Goal: Obtain resource: Download file/media

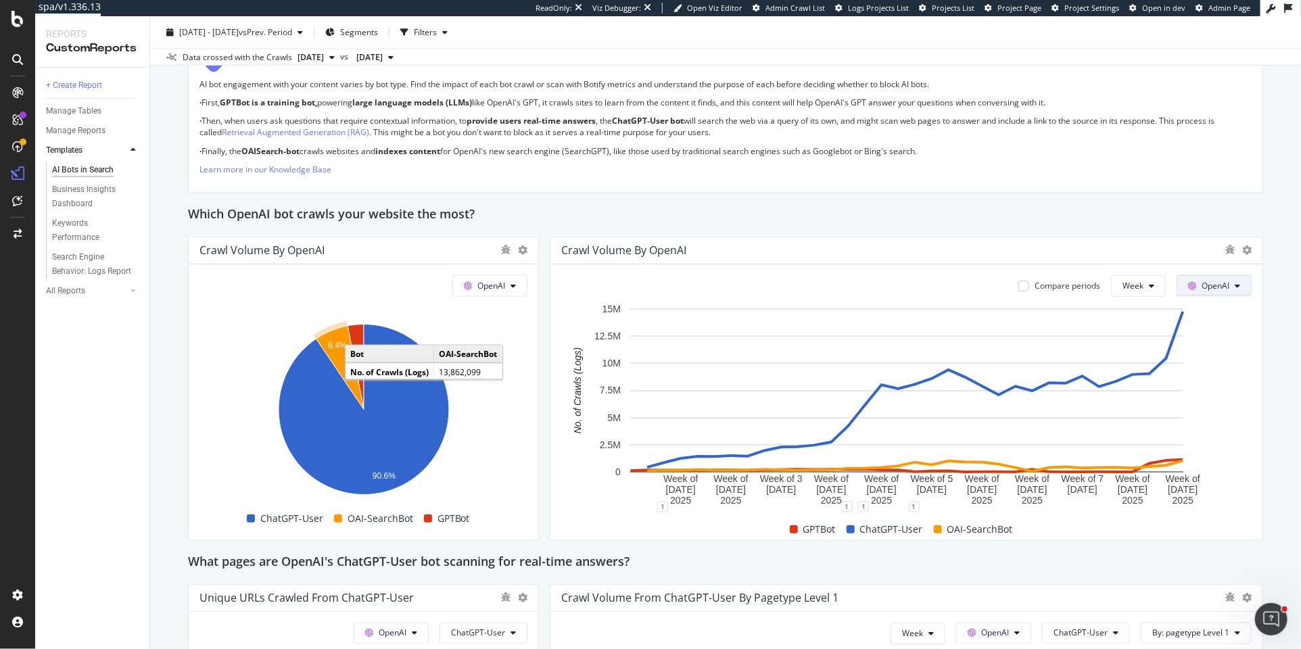
click at [1239, 285] on icon at bounding box center [1237, 286] width 5 height 8
click at [1240, 285] on icon at bounding box center [1237, 286] width 5 height 8
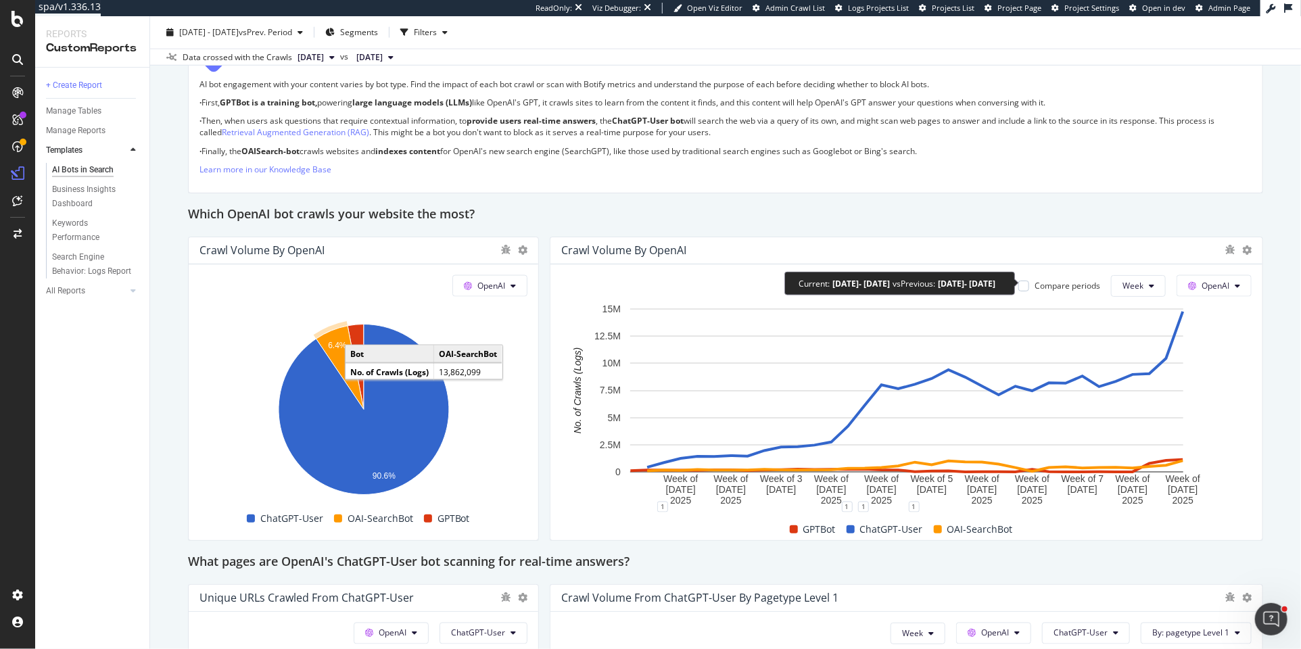
click at [1032, 285] on div "Compare periods" at bounding box center [1059, 285] width 82 height 11
click at [1027, 284] on div at bounding box center [1023, 286] width 11 height 11
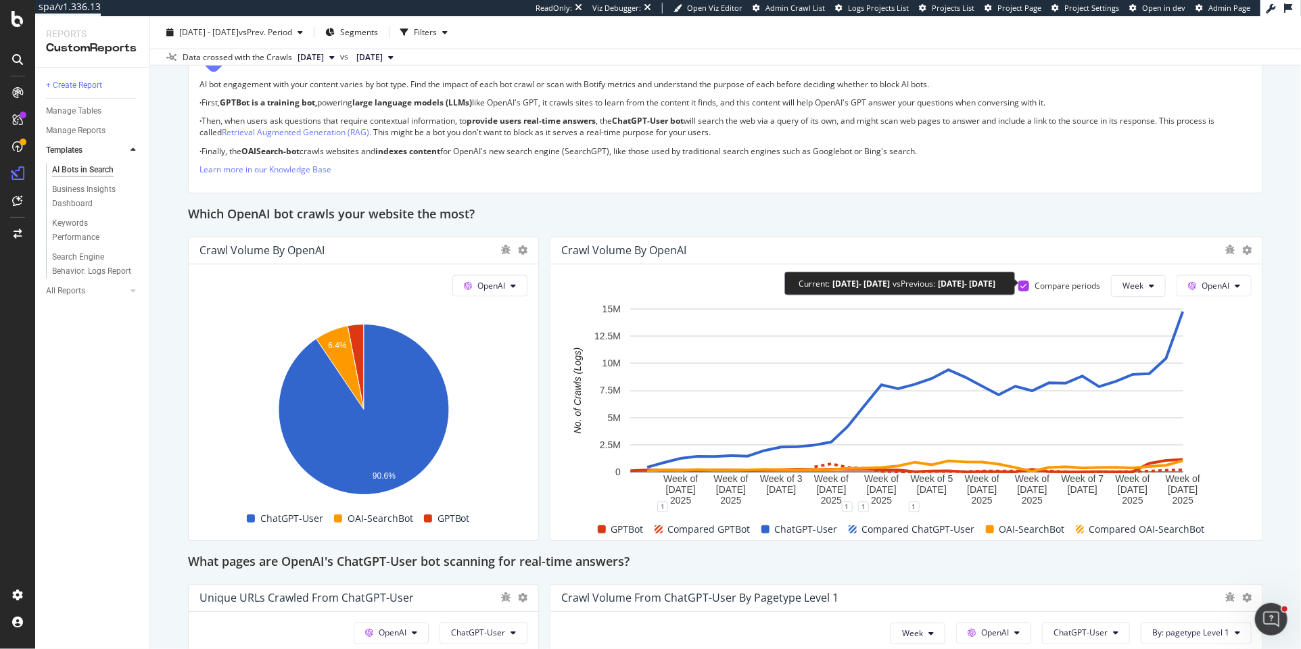
click at [1025, 285] on icon at bounding box center [1024, 286] width 6 height 7
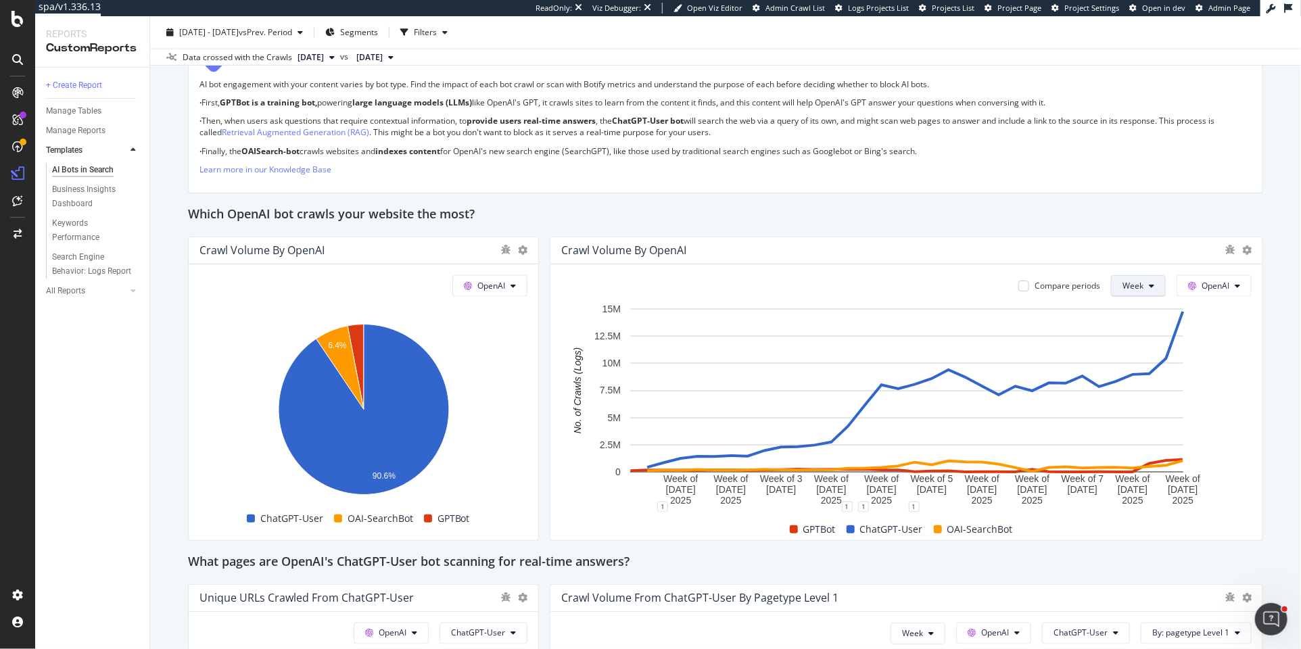
click at [1139, 286] on span "Week" at bounding box center [1132, 285] width 21 height 11
click at [1133, 354] on span "Month" at bounding box center [1137, 360] width 24 height 12
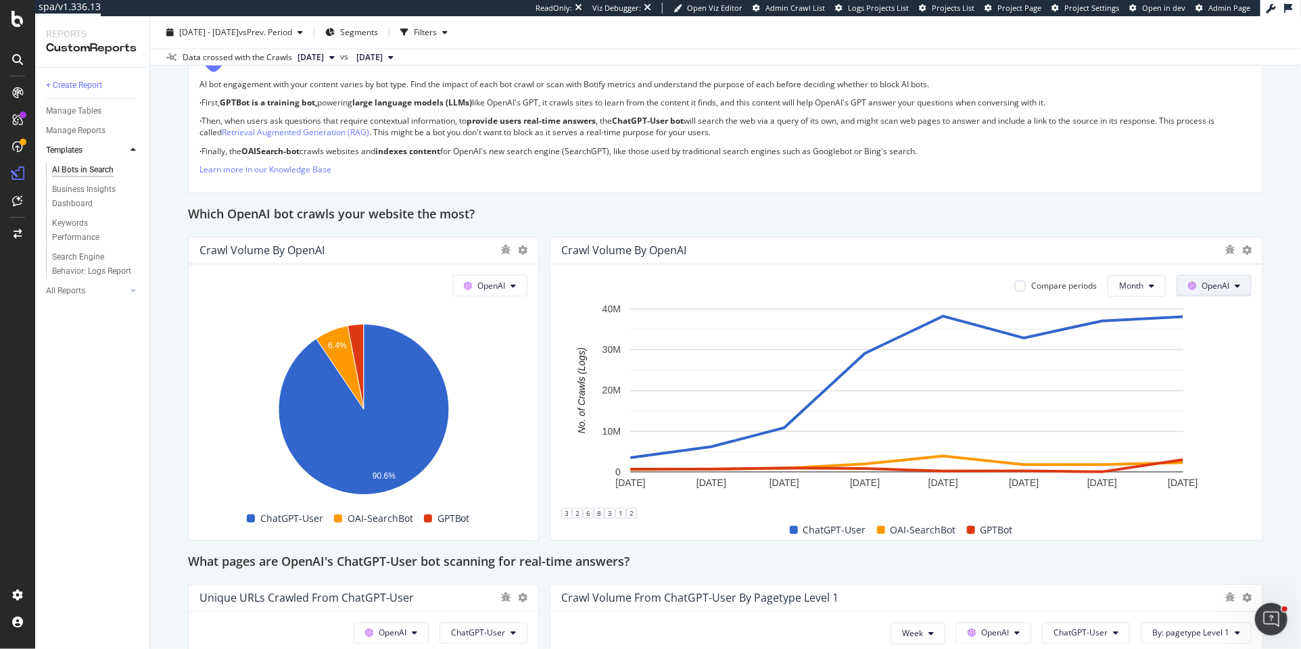
click at [1238, 285] on icon at bounding box center [1237, 286] width 5 height 8
click at [1246, 250] on icon at bounding box center [1246, 249] width 9 height 9
click at [1143, 195] on span "Bar (by Value)" at bounding box center [1180, 198] width 101 height 12
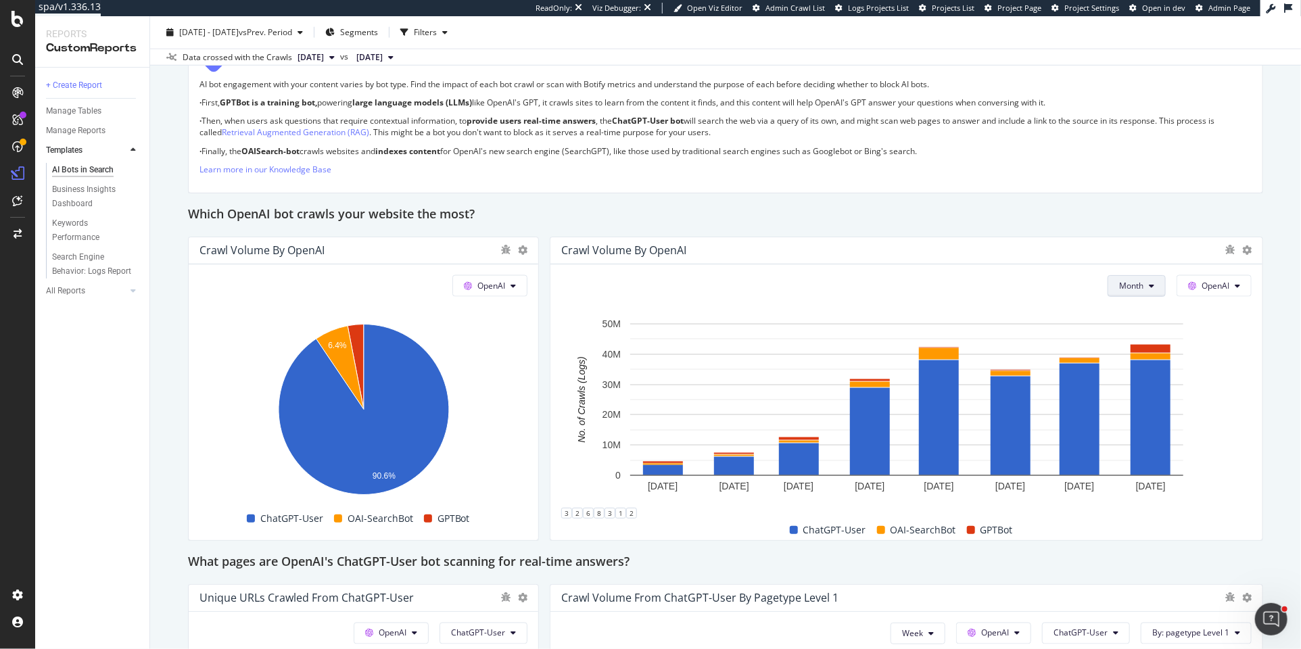
click at [1154, 283] on icon at bounding box center [1151, 286] width 5 height 8
click at [1136, 337] on span "Week" at bounding box center [1133, 335] width 26 height 12
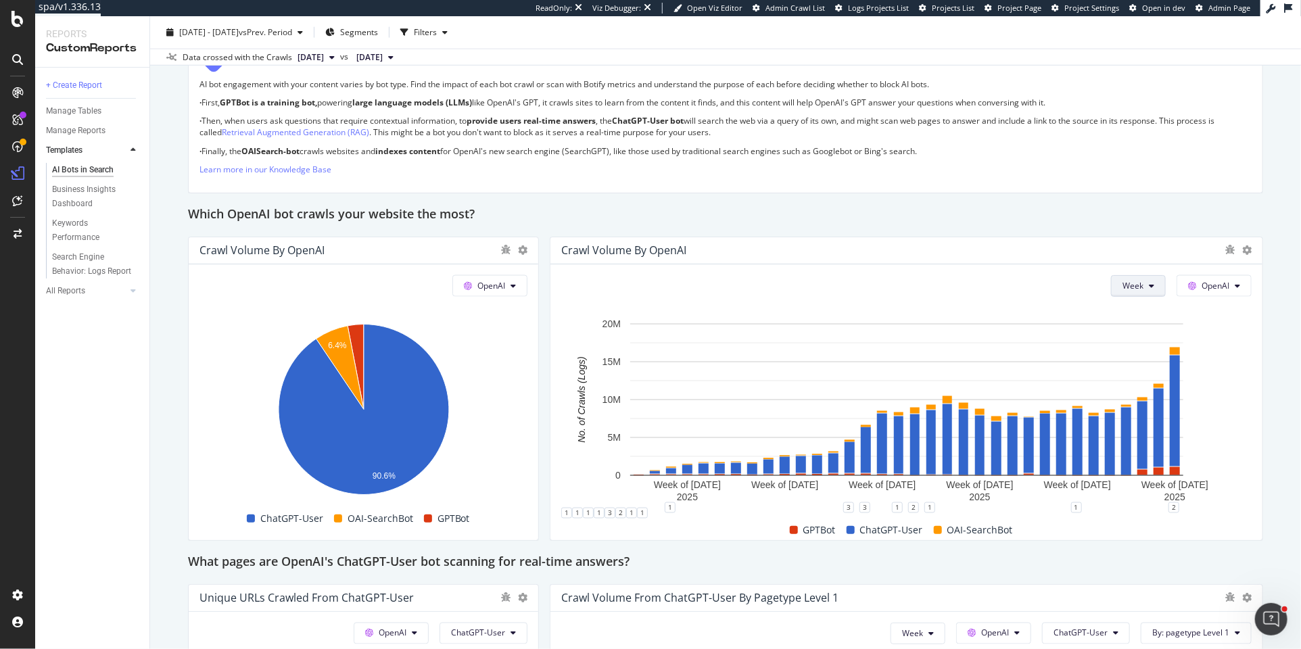
click at [1143, 281] on span "Week" at bounding box center [1132, 285] width 21 height 11
click at [1054, 220] on div "Which OpenAI bot crawls your website the most?" at bounding box center [725, 215] width 1075 height 22
click at [1244, 247] on icon at bounding box center [1246, 249] width 9 height 9
click at [1150, 297] on span "Export as CSV" at bounding box center [1180, 299] width 101 height 12
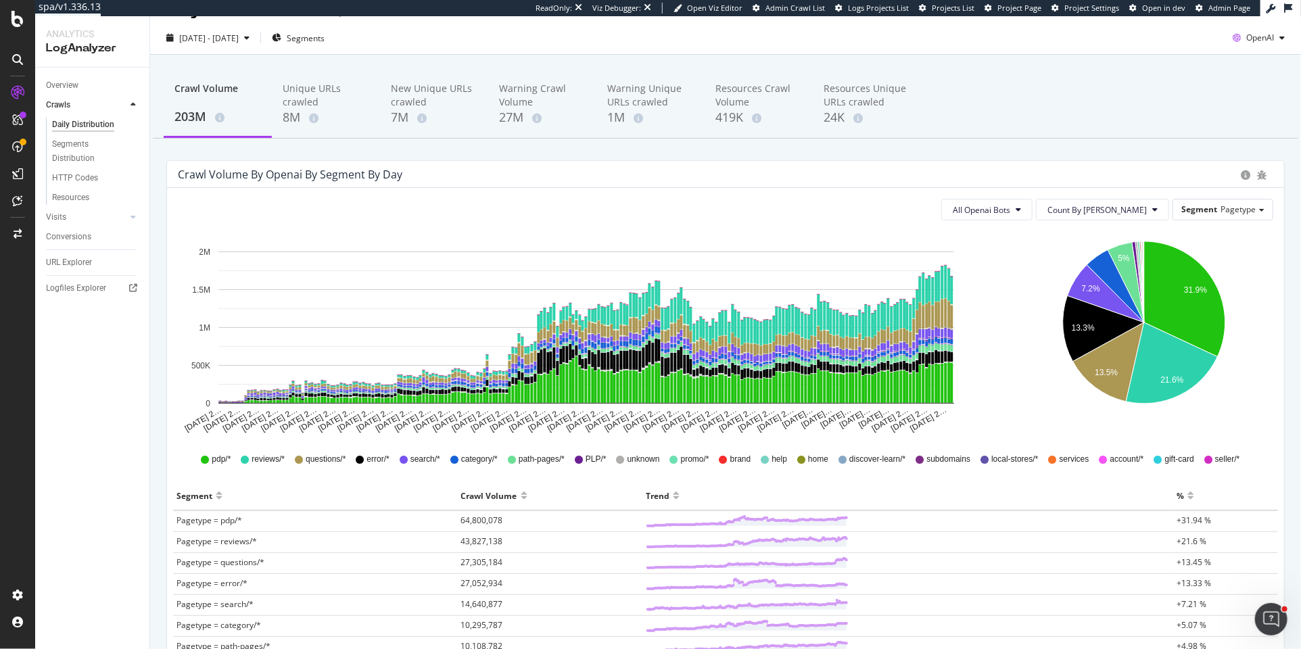
scroll to position [28, 0]
click at [1010, 211] on span "All Openai Bots" at bounding box center [981, 210] width 57 height 11
click at [1032, 303] on div "ChatGPT-User" at bounding box center [1034, 312] width 80 height 20
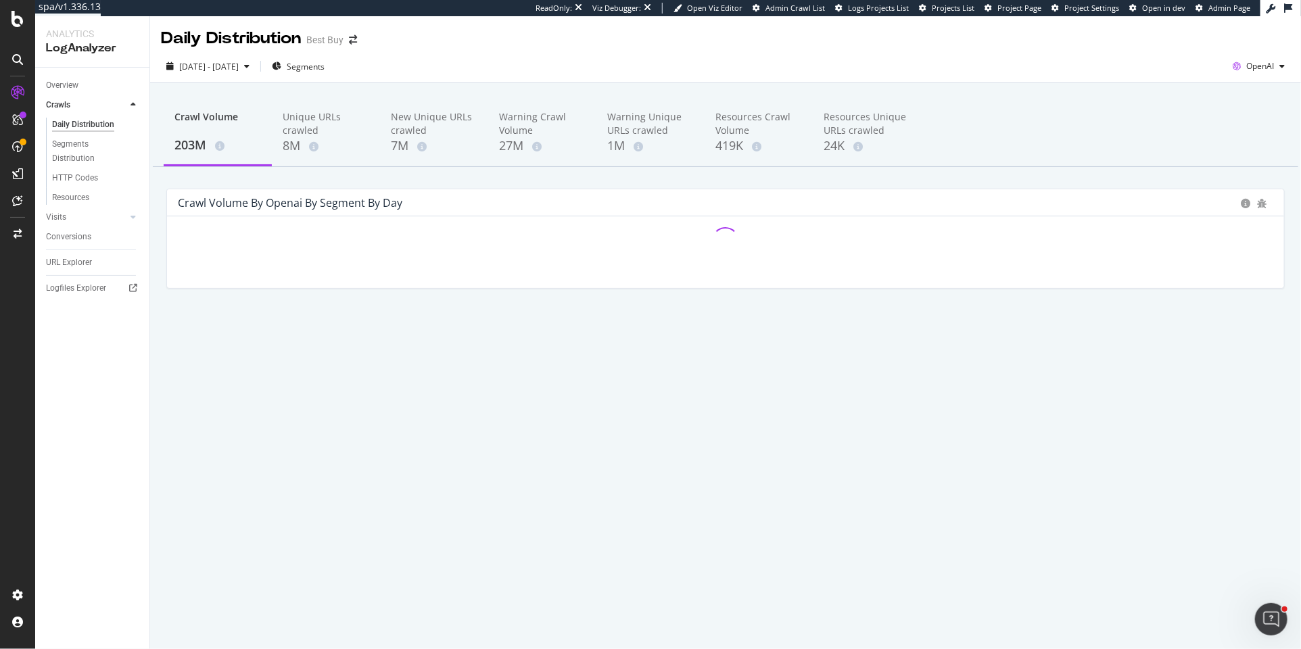
scroll to position [0, 0]
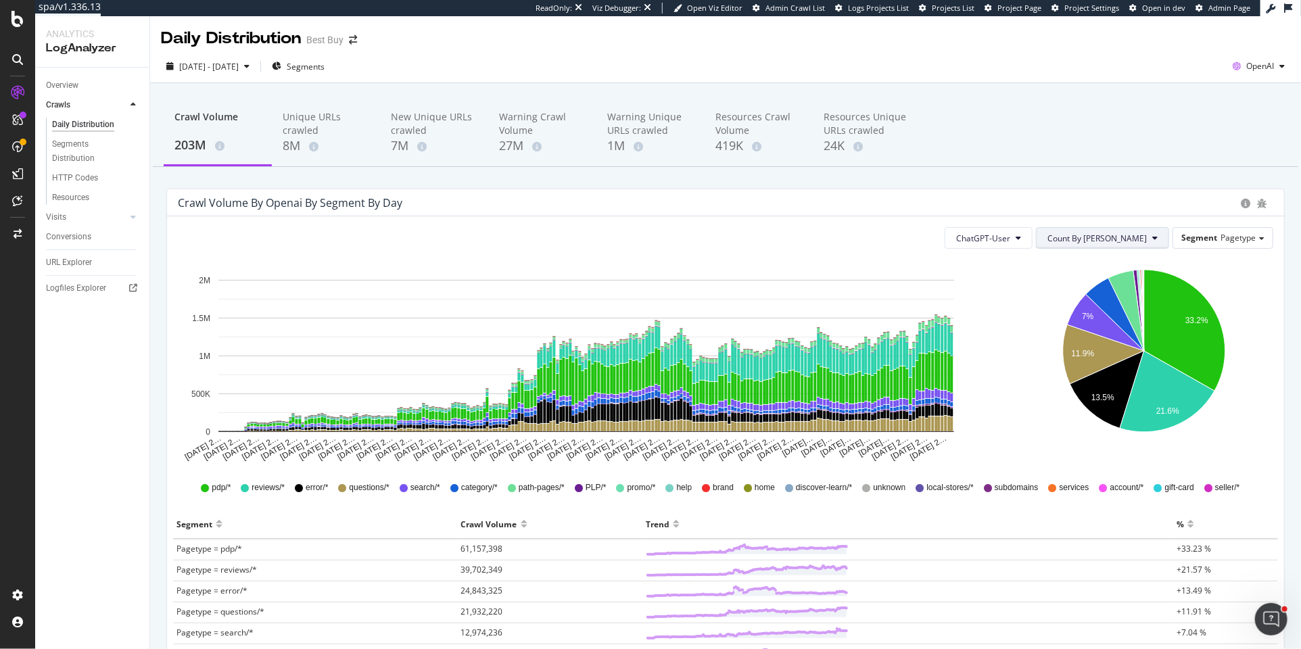
click at [1110, 242] on span "Count By [PERSON_NAME]" at bounding box center [1096, 238] width 99 height 11
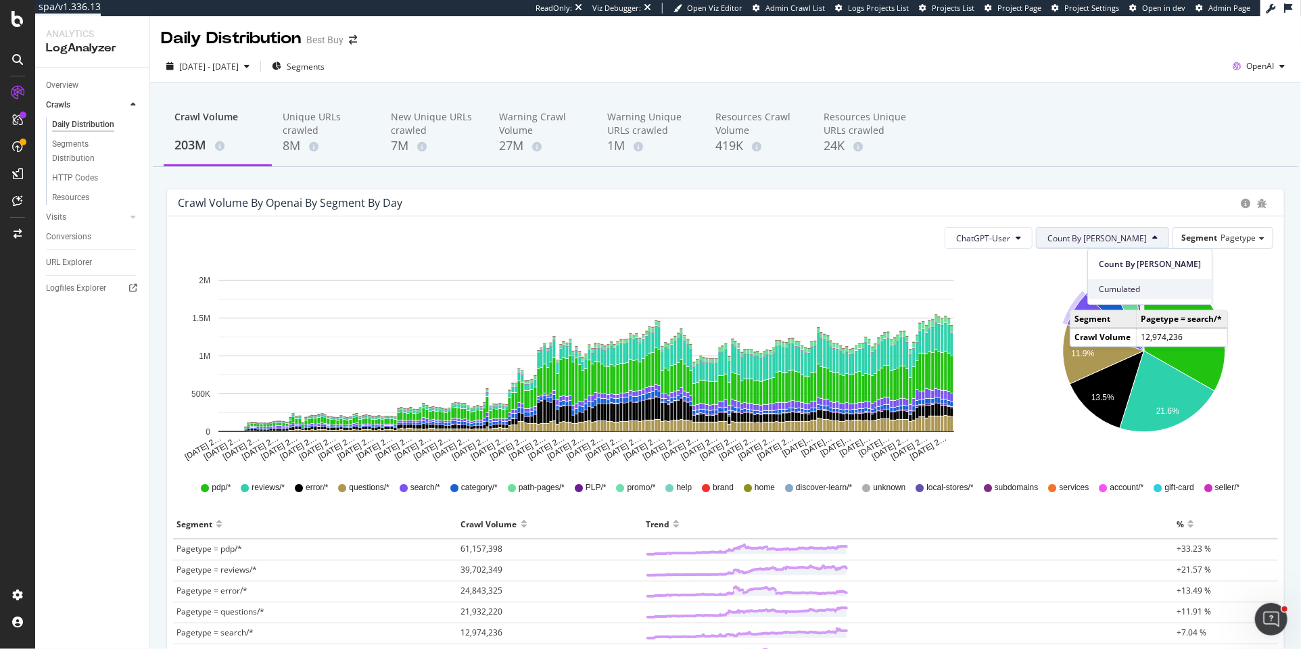
click at [1105, 292] on span "Cumulated" at bounding box center [1150, 289] width 102 height 12
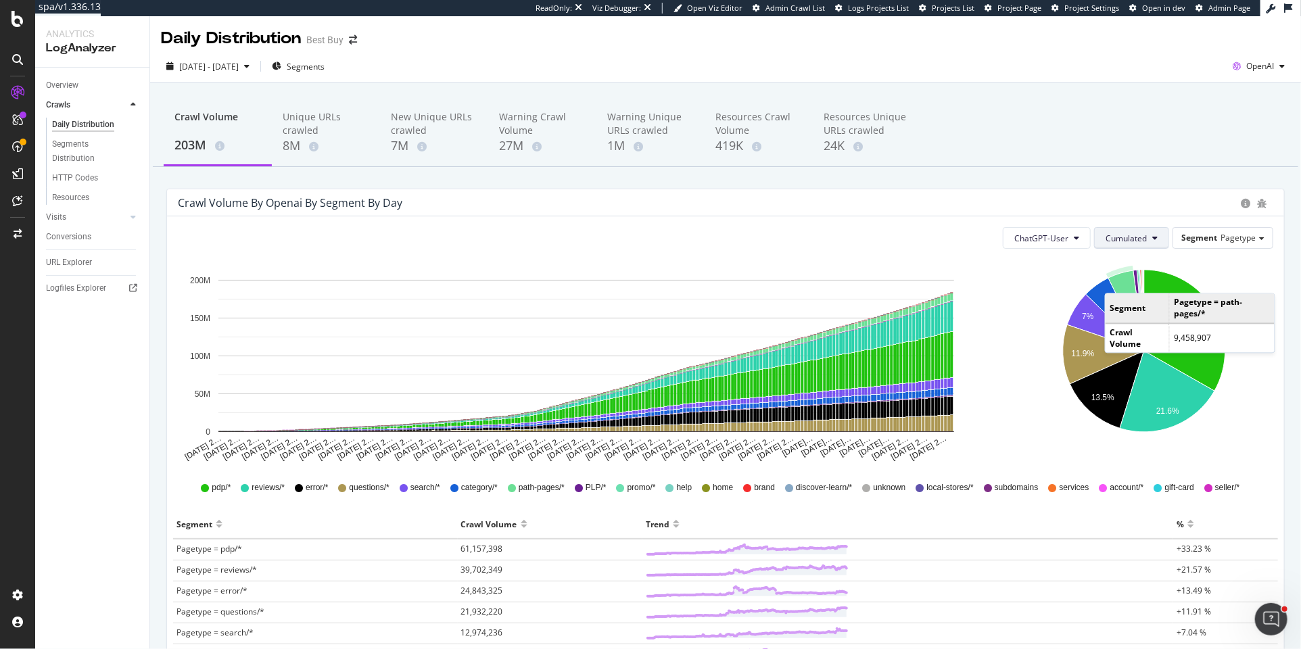
click at [1127, 239] on span "Cumulated" at bounding box center [1126, 238] width 41 height 11
click at [1125, 258] on span "Count By [PERSON_NAME]" at bounding box center [1157, 264] width 99 height 12
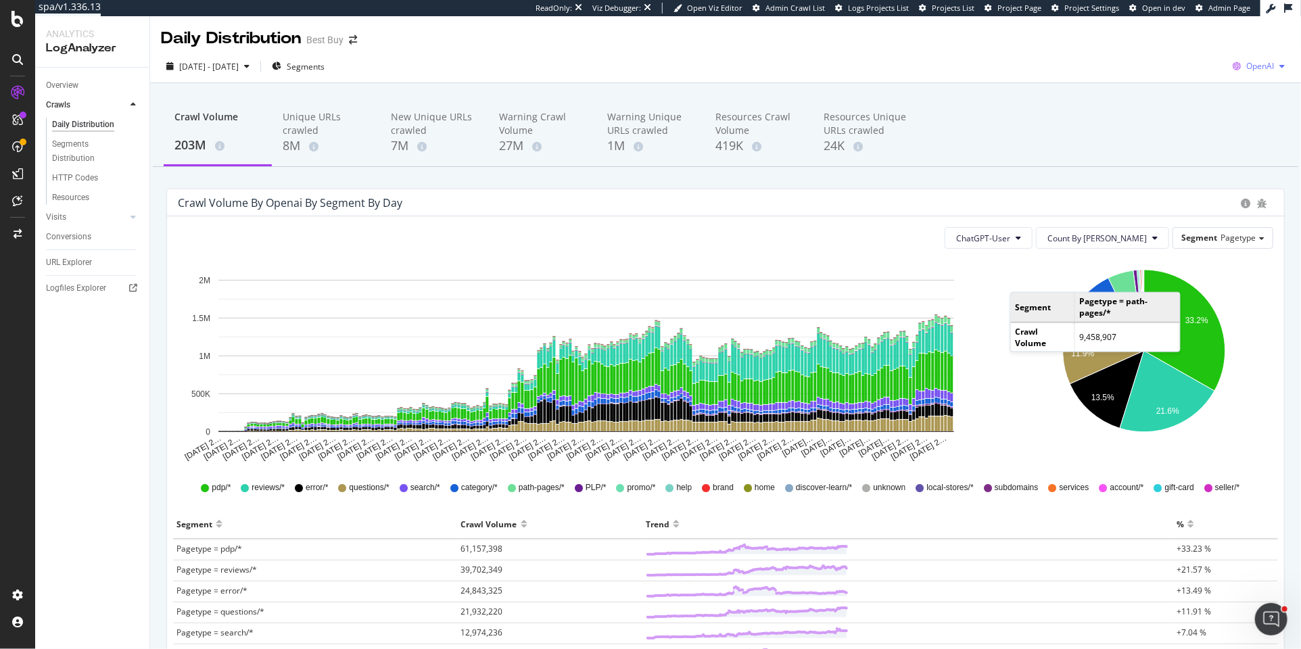
click at [1267, 66] on span "OpenAI" at bounding box center [1260, 65] width 28 height 11
click at [1205, 104] on span "Other AI Bots" at bounding box center [1191, 105] width 50 height 12
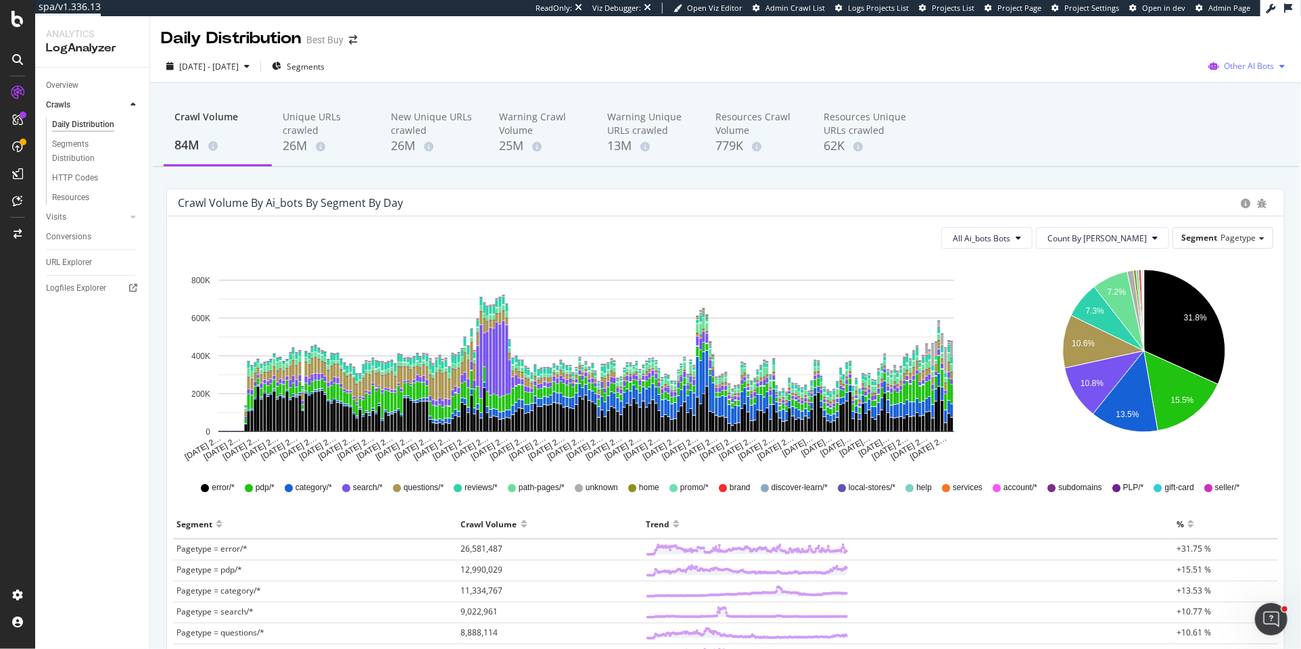
click at [1258, 70] on span "Other AI Bots" at bounding box center [1249, 65] width 50 height 11
click at [1177, 88] on div "OpenAI" at bounding box center [1154, 80] width 96 height 20
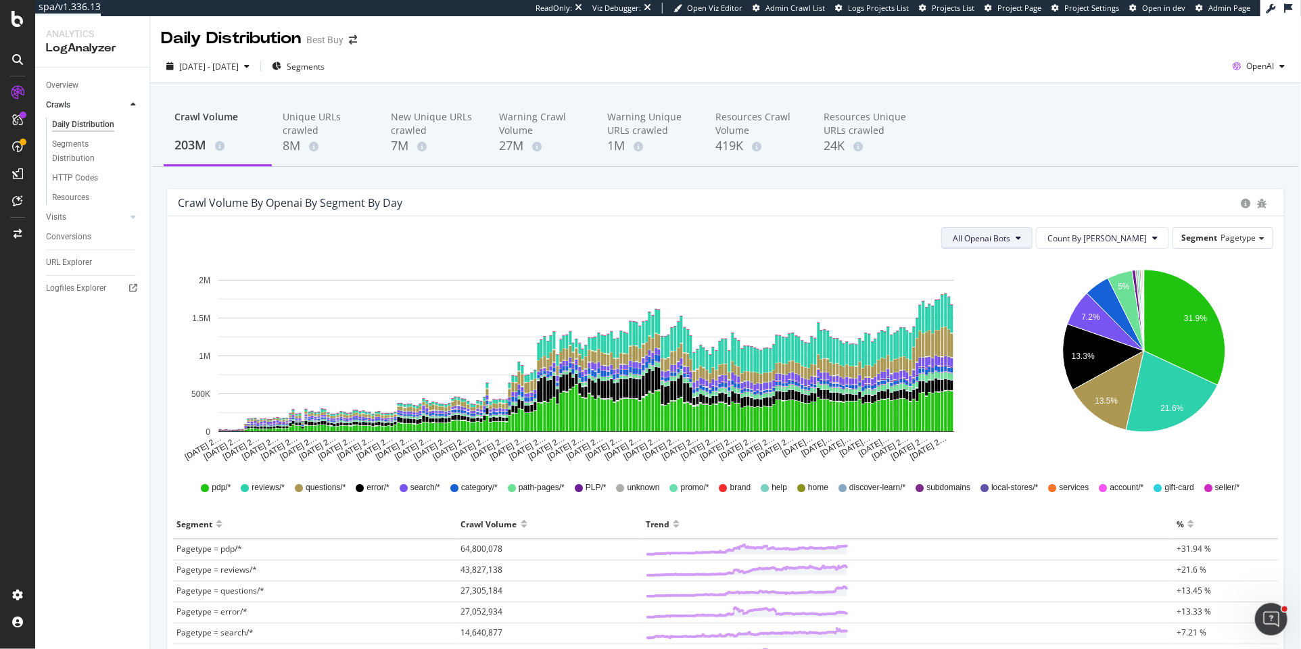
click at [1010, 235] on span "All Openai Bots" at bounding box center [981, 238] width 57 height 11
click at [1039, 337] on span "ChatGPT-User" at bounding box center [1034, 339] width 59 height 12
